Goal: Book appointment/travel/reservation

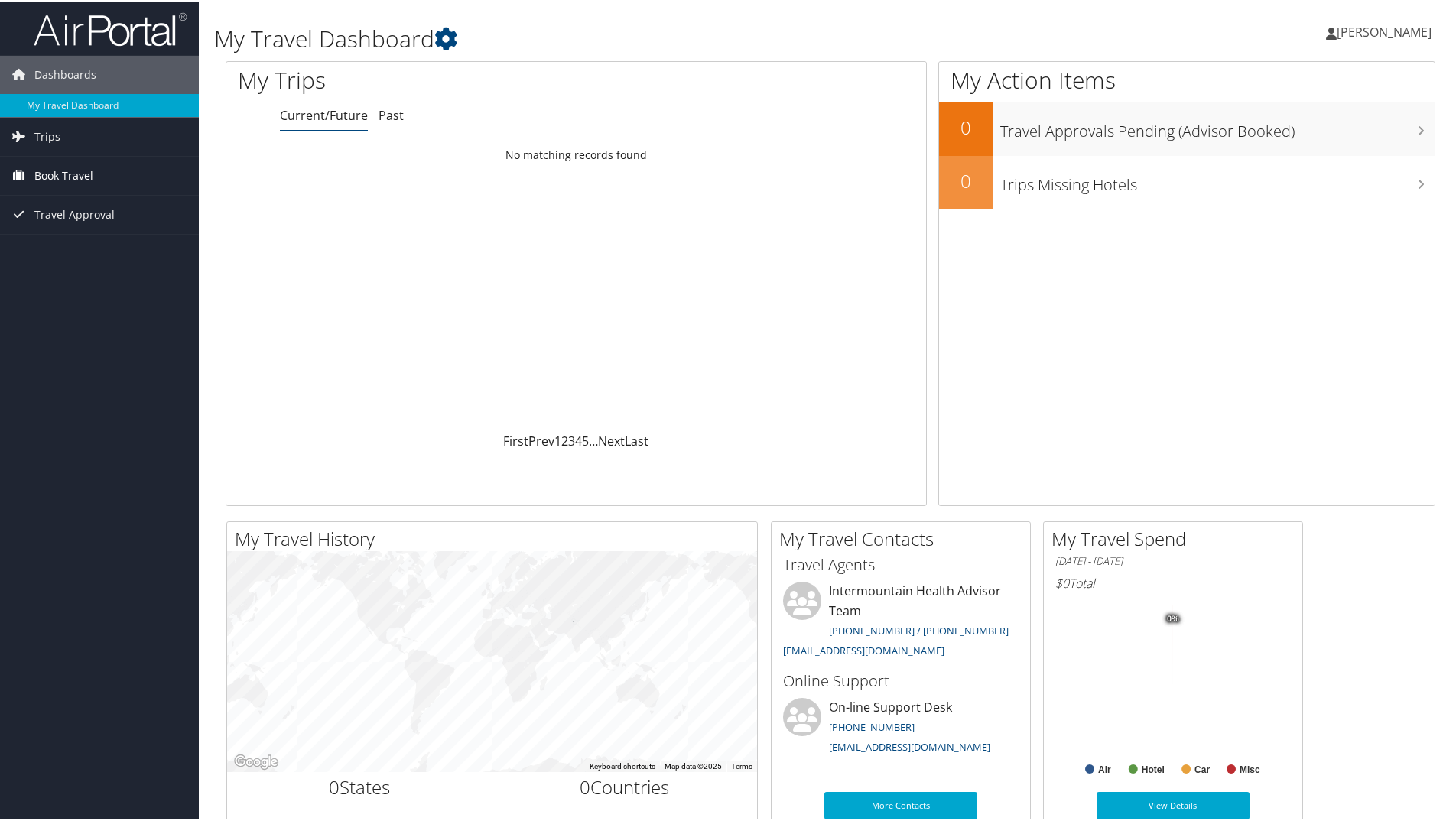
click at [69, 170] on span "Book Travel" at bounding box center [63, 174] width 59 height 38
click at [79, 256] on link "Book/Manage Online Trips" at bounding box center [99, 250] width 199 height 23
